Goal: Task Accomplishment & Management: Manage account settings

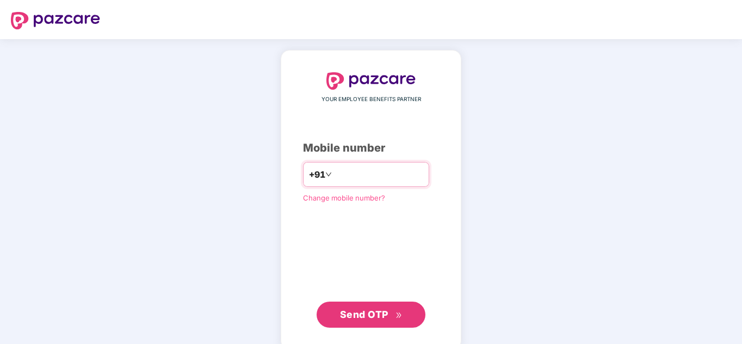
click at [355, 165] on div "+91" at bounding box center [366, 174] width 126 height 25
click at [353, 174] on input "number" at bounding box center [378, 174] width 89 height 17
type input "**********"
click at [371, 303] on button "Send OTP" at bounding box center [370, 315] width 109 height 26
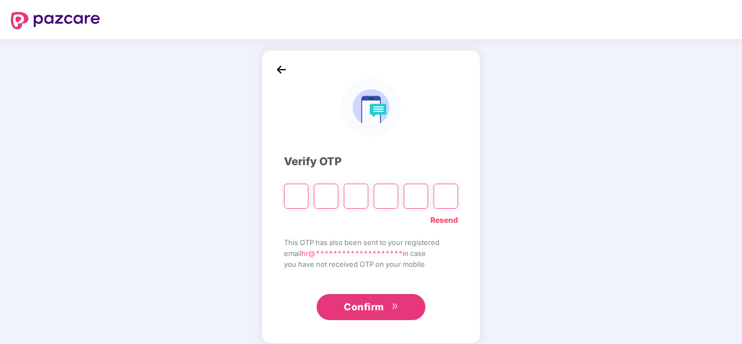
paste input "*"
type input "*"
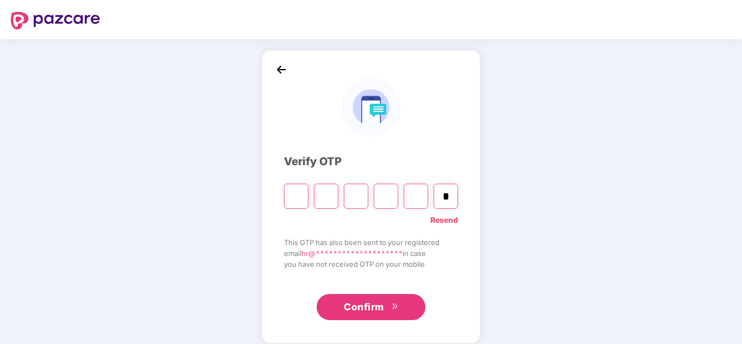
type input "*"
